Goal: Use online tool/utility: Use online tool/utility

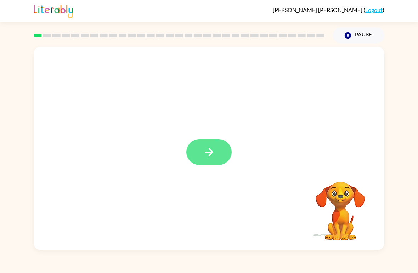
click at [212, 144] on button "button" at bounding box center [208, 152] width 45 height 26
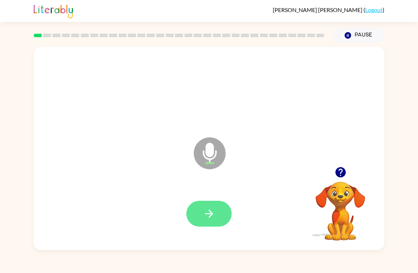
click at [208, 205] on button "button" at bounding box center [208, 214] width 45 height 26
click at [214, 212] on icon "button" at bounding box center [209, 214] width 12 height 12
click at [203, 209] on icon "button" at bounding box center [209, 214] width 12 height 12
click at [202, 213] on button "button" at bounding box center [208, 214] width 45 height 26
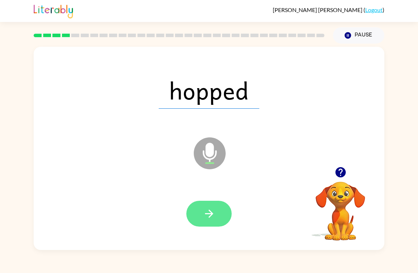
click at [203, 214] on icon "button" at bounding box center [209, 214] width 12 height 12
click at [198, 217] on button "button" at bounding box center [208, 214] width 45 height 26
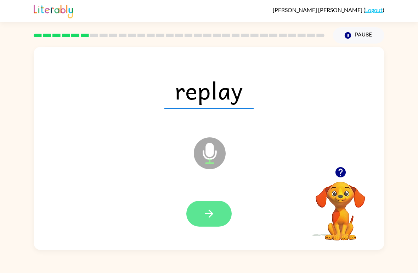
click at [203, 209] on icon "button" at bounding box center [209, 214] width 12 height 12
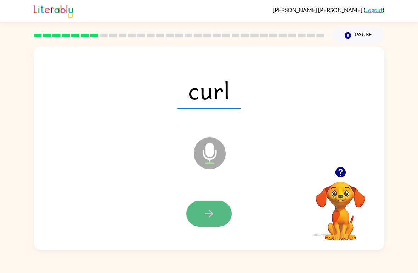
click at [203, 213] on icon "button" at bounding box center [209, 214] width 12 height 12
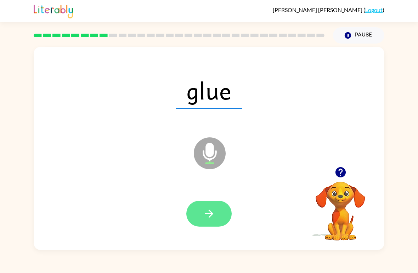
click at [197, 220] on button "button" at bounding box center [208, 214] width 45 height 26
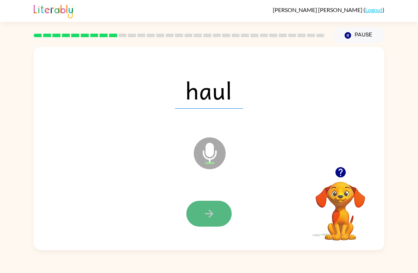
click at [200, 218] on button "button" at bounding box center [208, 214] width 45 height 26
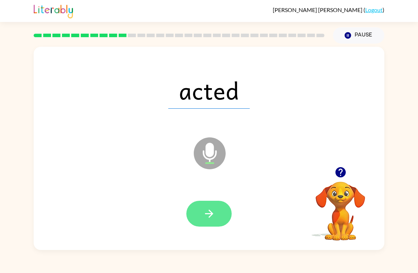
click at [221, 224] on button "button" at bounding box center [208, 214] width 45 height 26
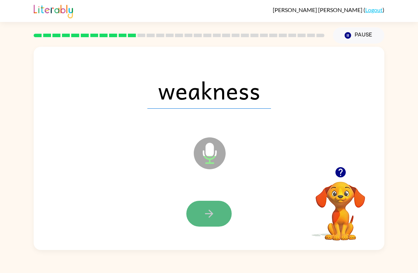
click at [214, 208] on icon "button" at bounding box center [209, 214] width 12 height 12
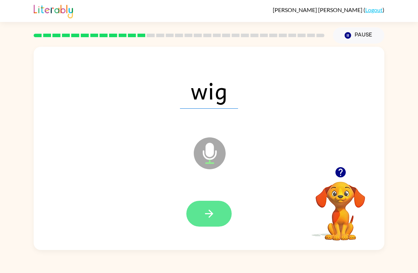
click at [212, 212] on icon "button" at bounding box center [209, 214] width 12 height 12
click at [209, 215] on icon "button" at bounding box center [209, 214] width 12 height 12
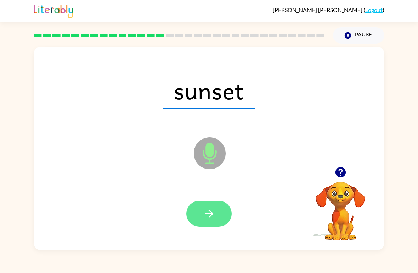
click at [201, 212] on button "button" at bounding box center [208, 214] width 45 height 26
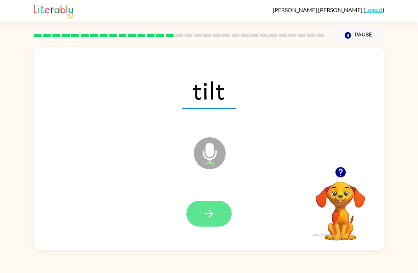
click at [211, 211] on icon "button" at bounding box center [209, 214] width 12 height 12
click at [205, 212] on icon "button" at bounding box center [209, 214] width 12 height 12
click at [201, 219] on button "button" at bounding box center [208, 214] width 45 height 26
click at [211, 213] on icon "button" at bounding box center [209, 214] width 12 height 12
click at [210, 212] on icon "button" at bounding box center [209, 214] width 8 height 8
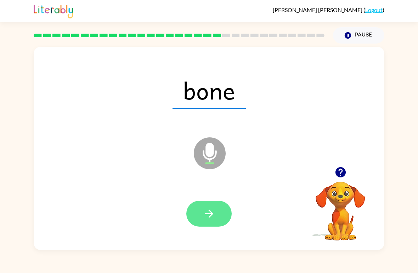
click at [214, 222] on button "button" at bounding box center [208, 214] width 45 height 26
click at [207, 211] on icon "button" at bounding box center [209, 214] width 12 height 12
click at [205, 216] on icon "button" at bounding box center [209, 214] width 12 height 12
click at [208, 219] on icon "button" at bounding box center [209, 214] width 12 height 12
click at [203, 211] on icon "button" at bounding box center [209, 214] width 12 height 12
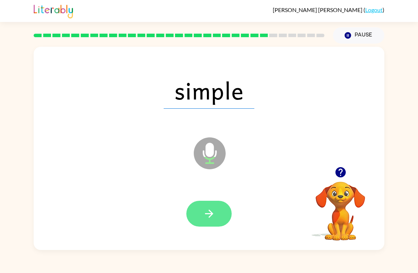
click at [207, 211] on icon "button" at bounding box center [209, 214] width 12 height 12
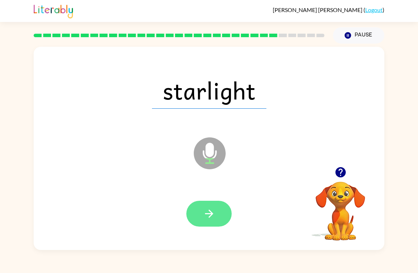
click at [210, 216] on icon "button" at bounding box center [209, 214] width 12 height 12
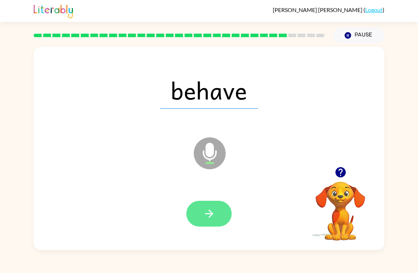
click at [213, 216] on icon "button" at bounding box center [209, 214] width 12 height 12
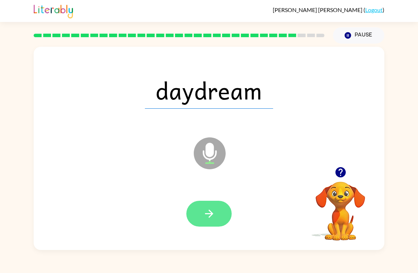
click at [212, 214] on icon "button" at bounding box center [209, 214] width 8 height 8
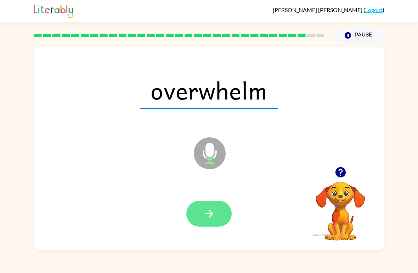
click at [205, 213] on icon "button" at bounding box center [209, 214] width 12 height 12
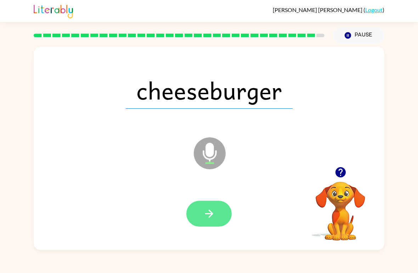
click at [213, 219] on icon "button" at bounding box center [209, 214] width 12 height 12
